Goal: Register for event/course

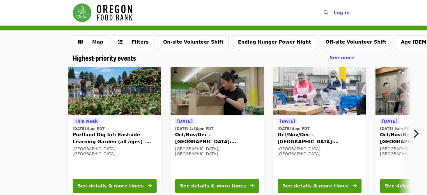
click at [27, 122] on div "[DATE][DATE] 9am PDT Portland Dig In!: [GEOGRAPHIC_DATA] (all ages) - Aug/Sept/…" at bounding box center [211, 132] width 467 height 140
click at [417, 134] on icon "chevron-right icon" at bounding box center [416, 133] width 6 height 11
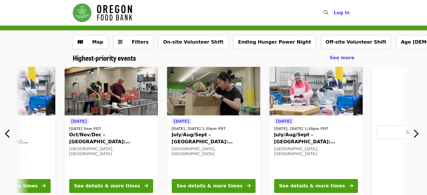
scroll to position [0, 313]
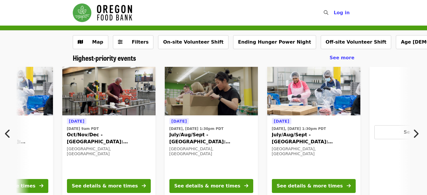
click at [417, 135] on icon "chevron-right icon" at bounding box center [416, 133] width 6 height 11
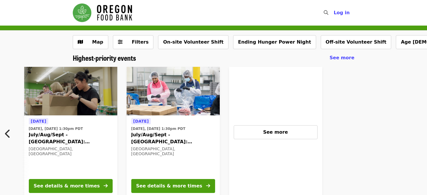
scroll to position [0, 465]
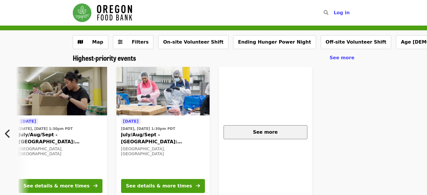
click at [301, 137] on button "See more" at bounding box center [266, 133] width 84 height 14
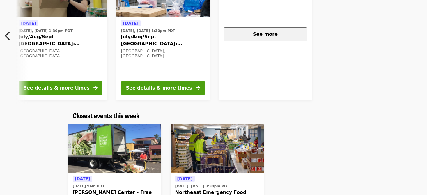
scroll to position [0, 0]
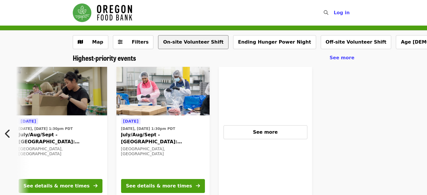
click at [197, 43] on button "On-site Volunteer Shift" at bounding box center [193, 42] width 70 height 14
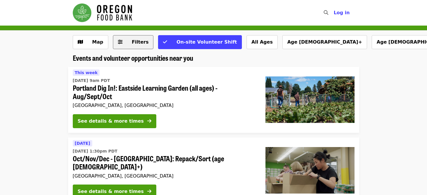
click at [144, 45] on button "Filters" at bounding box center [133, 42] width 41 height 14
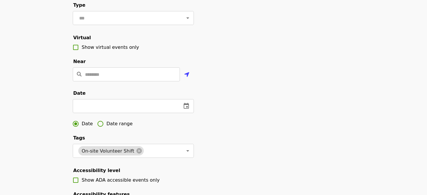
scroll to position [116, 0]
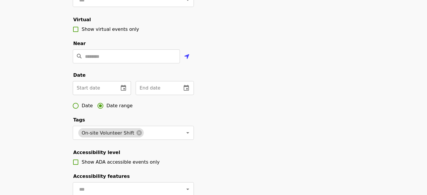
click at [113, 95] on input "text" at bounding box center [93, 88] width 41 height 14
click at [126, 91] on icon "change date" at bounding box center [123, 88] width 5 height 6
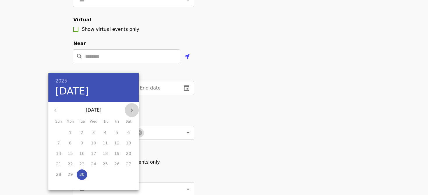
click at [134, 113] on icon "button" at bounding box center [131, 110] width 7 height 7
click at [70, 153] on p "13" at bounding box center [70, 154] width 5 height 6
type input "**********"
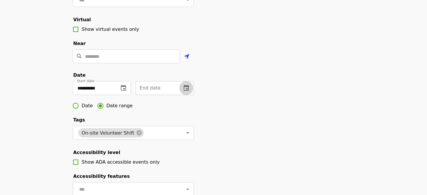
click at [191, 95] on button "change date" at bounding box center [186, 88] width 14 height 14
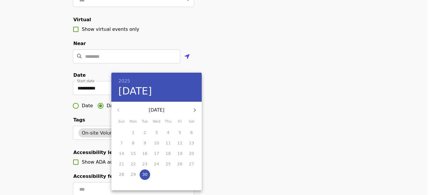
click at [195, 108] on icon "button" at bounding box center [194, 110] width 7 height 7
click at [180, 154] on p "17" at bounding box center [179, 154] width 5 height 6
type input "**********"
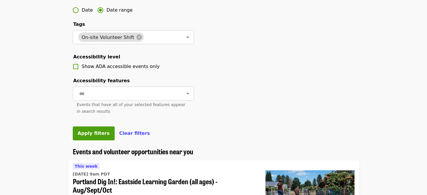
scroll to position [233, 0]
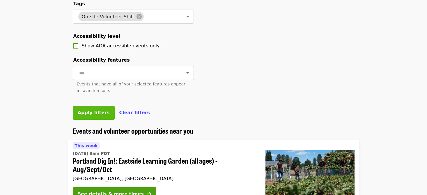
click at [95, 120] on button "Apply filters" at bounding box center [94, 113] width 42 height 14
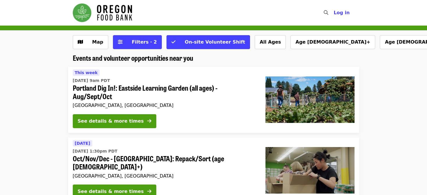
click at [11, 111] on li "This week Thu, Oct 2 @ 9am PDT Portland Dig In!: Eastside Learning Garden (all …" at bounding box center [213, 100] width 427 height 66
drag, startPoint x: 31, startPoint y: 67, endPoint x: 34, endPoint y: 66, distance: 3.3
click at [404, 99] on li "This week Thu, Oct 2 @ 9am PDT Portland Dig In!: Eastside Learning Garden (all …" at bounding box center [213, 100] width 427 height 66
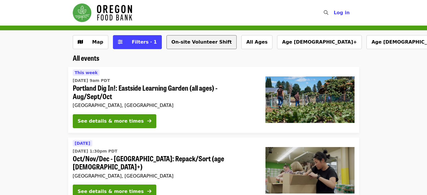
click at [200, 47] on button "On-site Volunteer Shift" at bounding box center [202, 42] width 70 height 14
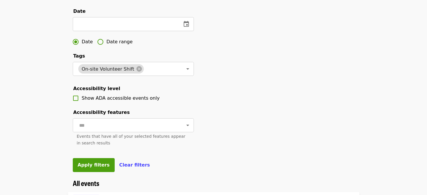
scroll to position [146, 0]
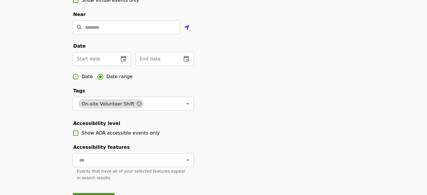
click at [112, 66] on input "text" at bounding box center [93, 59] width 41 height 14
click at [122, 63] on icon "change date" at bounding box center [123, 59] width 7 height 7
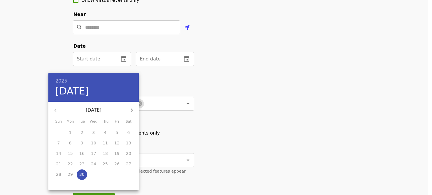
click at [133, 109] on icon "button" at bounding box center [131, 110] width 7 height 7
click at [95, 130] on span "1" at bounding box center [93, 133] width 10 height 6
type input "**********"
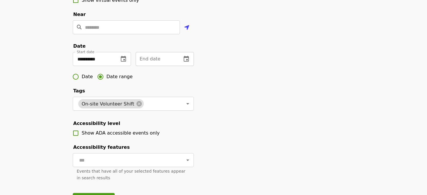
click at [183, 63] on icon "change date" at bounding box center [186, 59] width 7 height 7
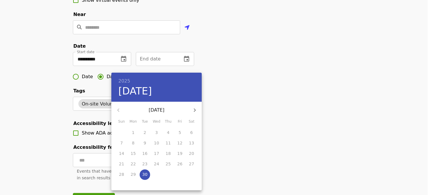
click at [194, 110] on icon "button" at bounding box center [194, 110] width 7 height 7
click at [170, 163] on span "23" at bounding box center [168, 164] width 10 height 6
type input "**********"
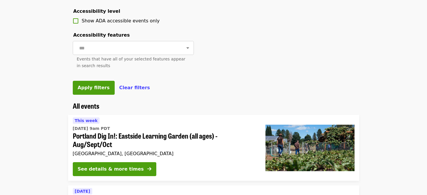
scroll to position [291, 0]
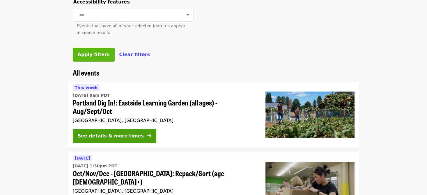
click at [99, 57] on span "Apply filters" at bounding box center [94, 55] width 32 height 6
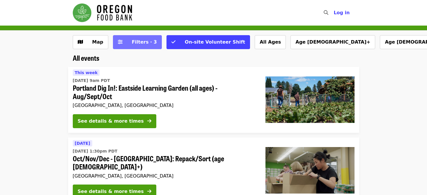
click at [151, 42] on button "Filters · 3" at bounding box center [137, 42] width 49 height 14
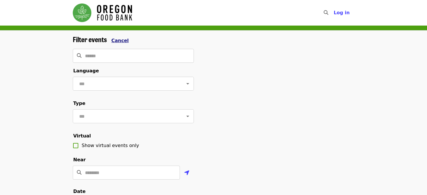
click at [119, 42] on span "Cancel" at bounding box center [120, 41] width 17 height 6
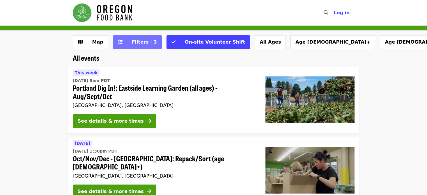
click at [149, 43] on button "Filters · 3" at bounding box center [137, 42] width 49 height 14
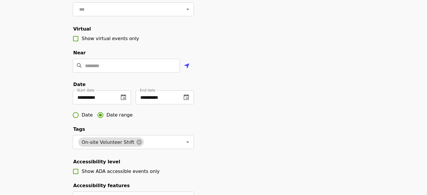
scroll to position [146, 0]
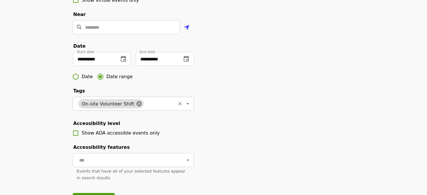
click at [136, 107] on icon at bounding box center [139, 104] width 6 height 6
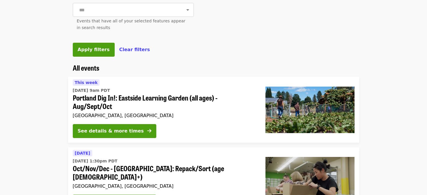
scroll to position [291, 0]
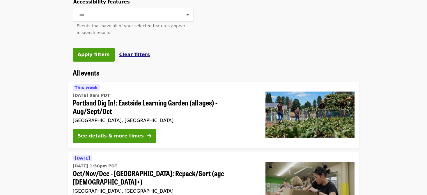
click at [130, 57] on span "Clear filters" at bounding box center [134, 55] width 31 height 6
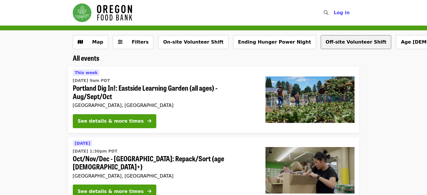
click at [321, 41] on button "Off-site Volunteer Shift" at bounding box center [356, 42] width 71 height 14
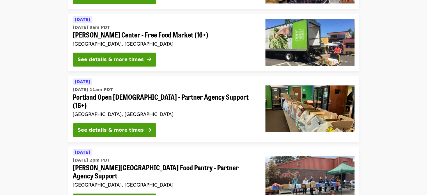
scroll to position [116, 0]
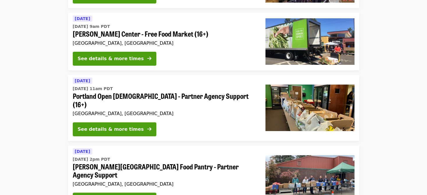
click at [398, 149] on li "[DATE] [DATE] 2pm PDT [PERSON_NAME][GEOGRAPHIC_DATA] Food Pantry - Partner Agen…" at bounding box center [213, 179] width 427 height 66
drag, startPoint x: 398, startPoint y: 149, endPoint x: 408, endPoint y: 181, distance: 34.1
click at [408, 181] on li "[DATE] [DATE] 2pm PDT [PERSON_NAME][GEOGRAPHIC_DATA] Food Pantry - Partner Agen…" at bounding box center [213, 179] width 427 height 66
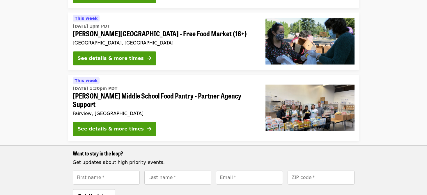
scroll to position [291, 0]
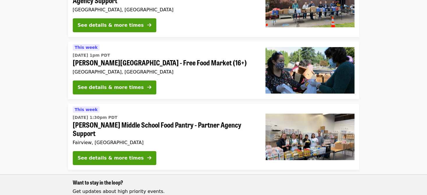
click at [204, 121] on span "[PERSON_NAME] Middle School Food Pantry - Partner Agency Support" at bounding box center [164, 129] width 183 height 17
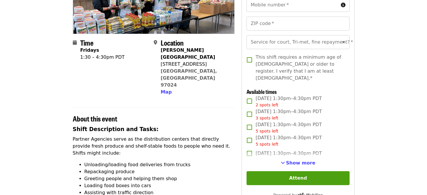
scroll to position [116, 0]
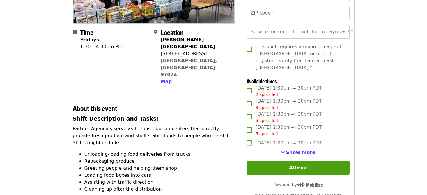
click at [402, 151] on article "[PERSON_NAME] Middle School Food Pantry - Partner Agency Support Volunteer Shif…" at bounding box center [213, 196] width 427 height 575
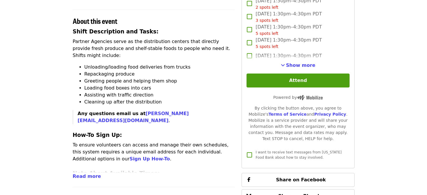
scroll to position [262, 0]
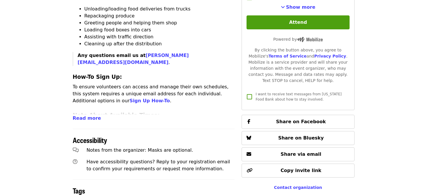
click at [85, 116] on span "Read more" at bounding box center [87, 119] width 28 height 6
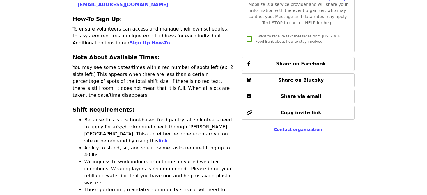
scroll to position [320, 0]
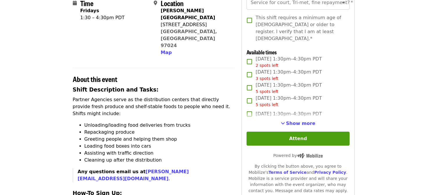
scroll to position [116, 0]
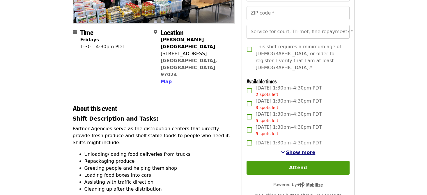
click at [299, 152] on span "Show more" at bounding box center [300, 153] width 29 height 6
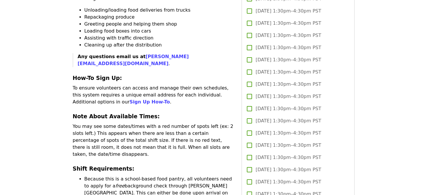
scroll to position [291, 0]
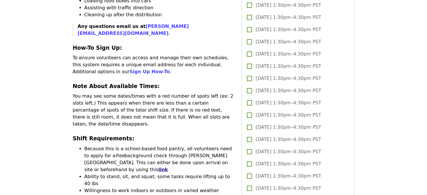
click at [168, 167] on link "link" at bounding box center [163, 170] width 10 height 6
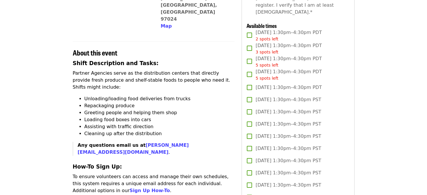
scroll to position [175, 0]
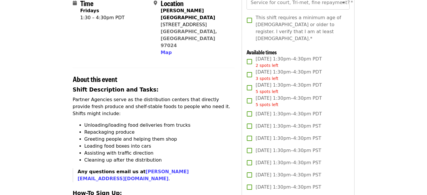
scroll to position [204, 0]
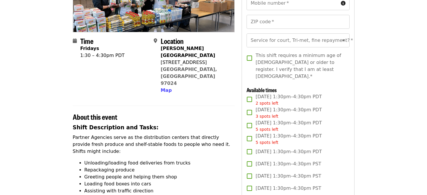
scroll to position [116, 0]
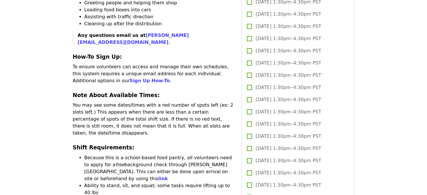
scroll to position [291, 0]
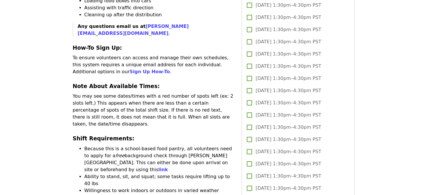
click at [19, 106] on article "[PERSON_NAME] Middle School Food Pantry - Partner Agency Support Volunteer Shif…" at bounding box center [213, 153] width 427 height 838
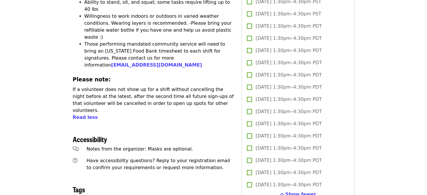
scroll to position [582, 0]
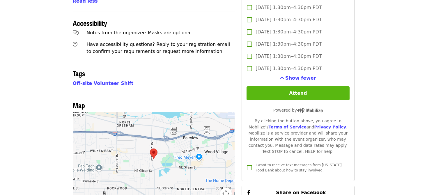
click at [306, 91] on button "Attend" at bounding box center [298, 93] width 103 height 14
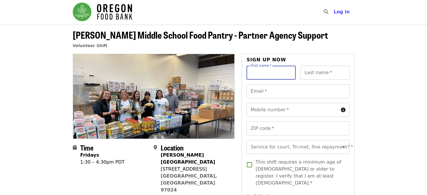
scroll to position [0, 0]
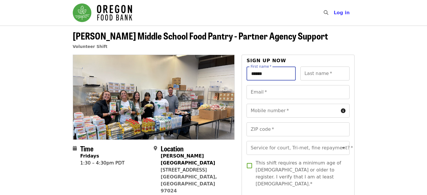
type input "******"
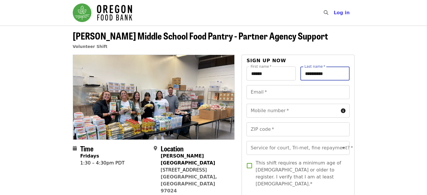
type input "**********"
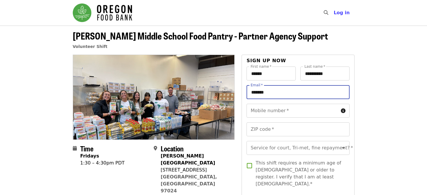
type input "**********"
click at [303, 113] on input "Mobile number   *" at bounding box center [293, 111] width 92 height 14
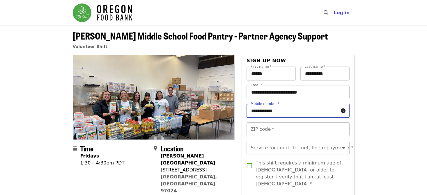
type input "**********"
click at [280, 131] on input "ZIP code   *" at bounding box center [298, 130] width 103 height 14
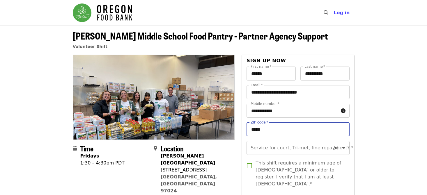
type input "*****"
click at [303, 152] on input "Service for court, Tri-met, fine repayment?   *" at bounding box center [290, 148] width 79 height 11
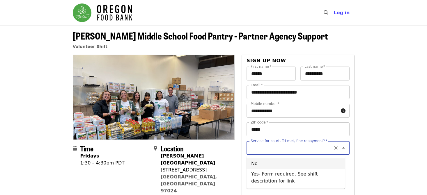
click at [289, 160] on li "No" at bounding box center [296, 164] width 98 height 10
type input "**"
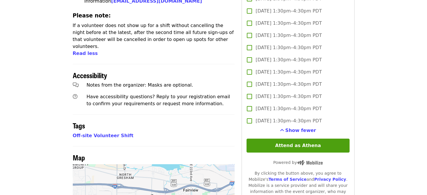
scroll to position [582, 0]
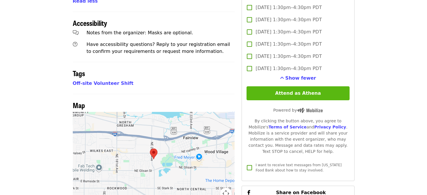
click at [310, 89] on button "Attend as Athena" at bounding box center [298, 93] width 103 height 14
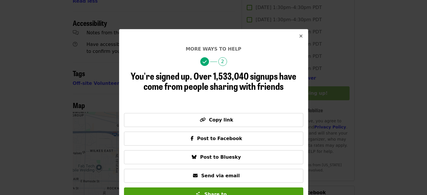
scroll to position [9, 0]
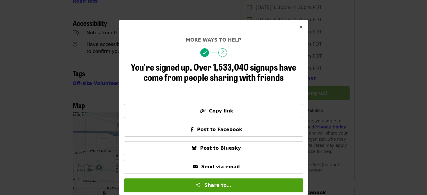
click at [299, 29] on icon "times icon" at bounding box center [300, 27] width 3 height 6
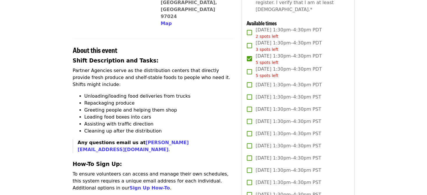
scroll to position [320, 0]
